Goal: Task Accomplishment & Management: Manage account settings

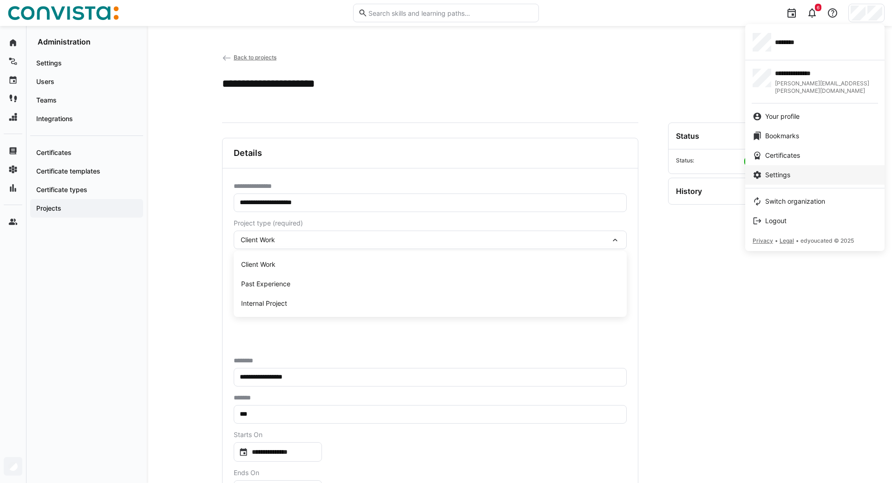
click at [790, 170] on span "Settings" at bounding box center [777, 174] width 25 height 9
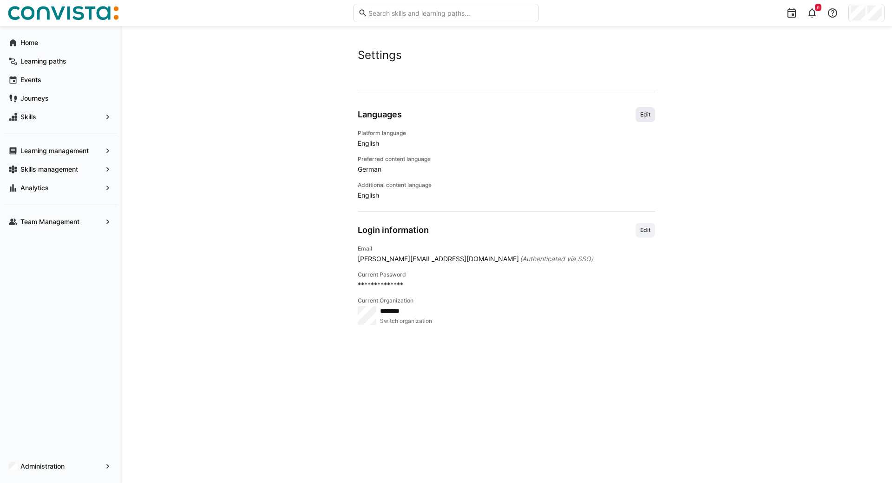
click at [646, 111] on span "Edit" at bounding box center [645, 114] width 12 height 7
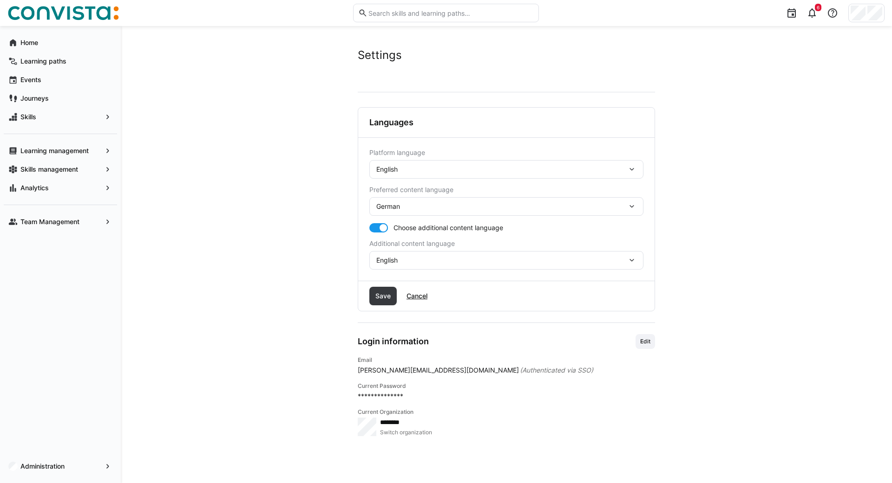
click at [398, 169] on div "English" at bounding box center [501, 169] width 251 height 8
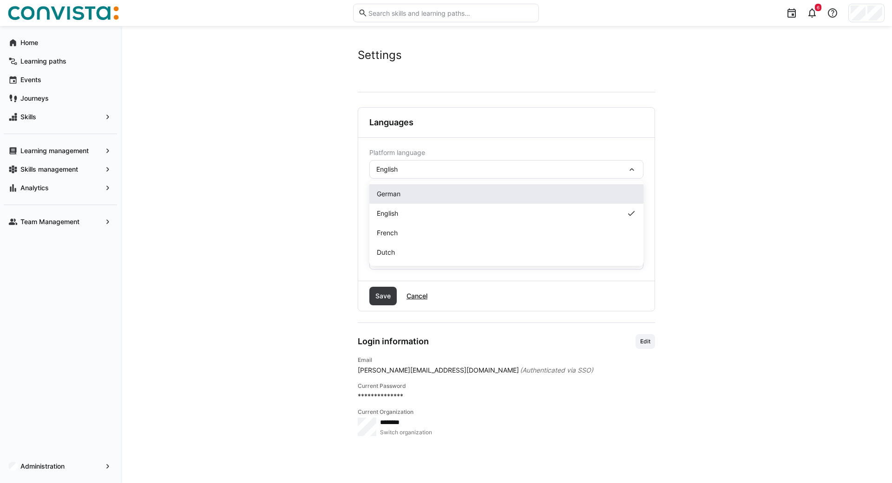
click at [400, 196] on span "German" at bounding box center [389, 193] width 24 height 9
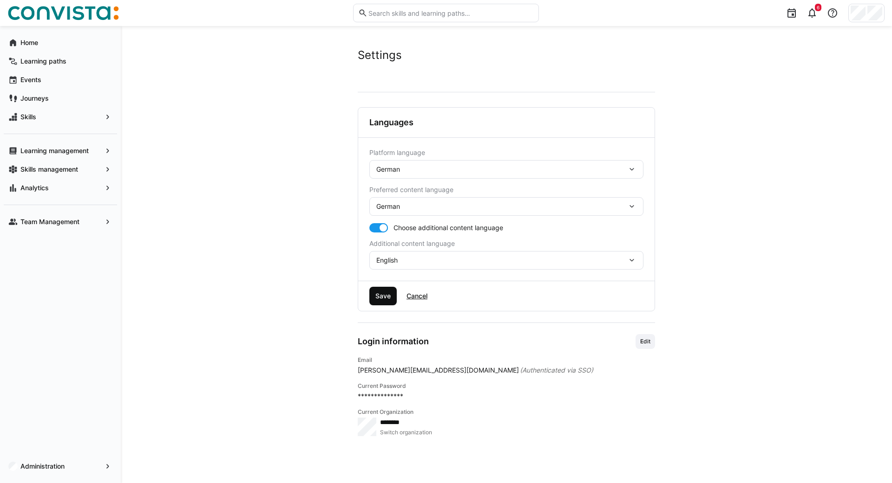
click at [386, 295] on span "Save" at bounding box center [383, 296] width 18 height 9
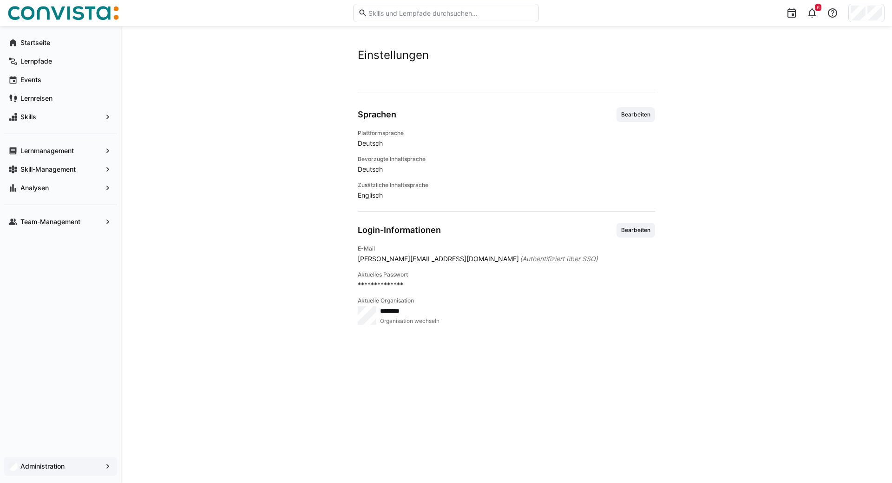
click at [0, 0] on app-navigation-label "Administration" at bounding box center [0, 0] width 0 height 0
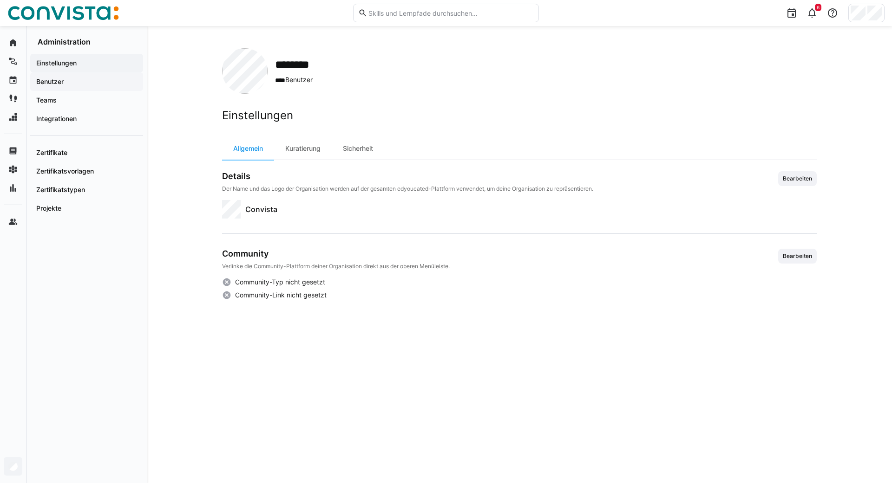
click at [0, 0] on app-navigation-label "Benutzer" at bounding box center [0, 0] width 0 height 0
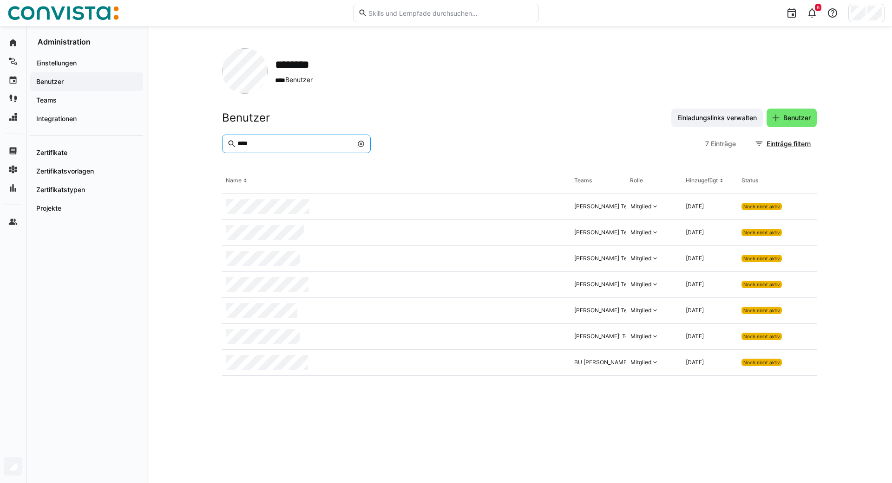
type input "****"
click at [266, 199] on div at bounding box center [396, 207] width 348 height 26
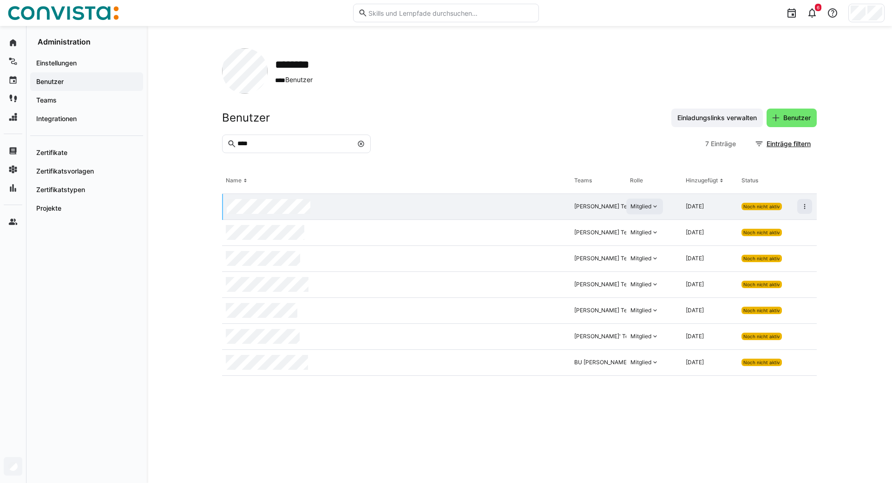
click at [651, 213] on div "Mitglied" at bounding box center [644, 207] width 37 height 16
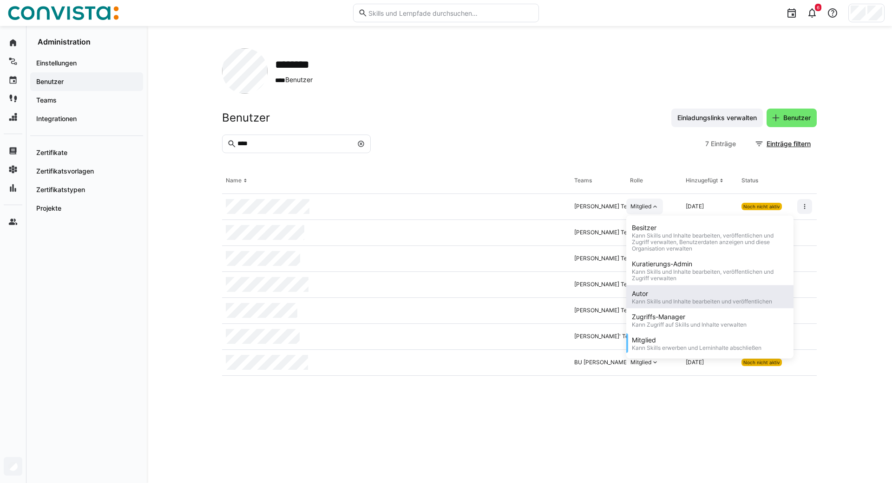
click at [651, 299] on div "Kann Skills und Inhalte bearbeiten und veröffentlichen" at bounding box center [702, 302] width 140 height 7
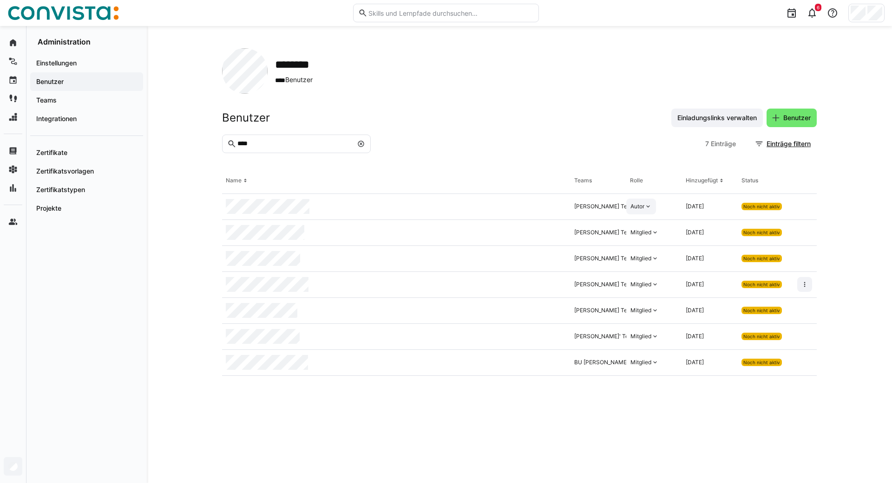
click at [865, 16] on div at bounding box center [866, 13] width 36 height 19
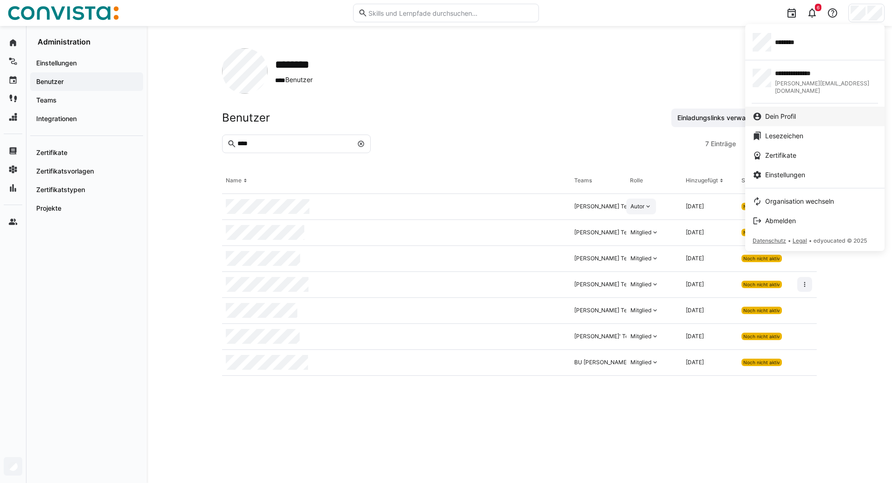
click at [792, 112] on span "Dein Profil" at bounding box center [780, 116] width 31 height 9
